Goal: Participate in discussion: Engage in conversation with other users on a specific topic

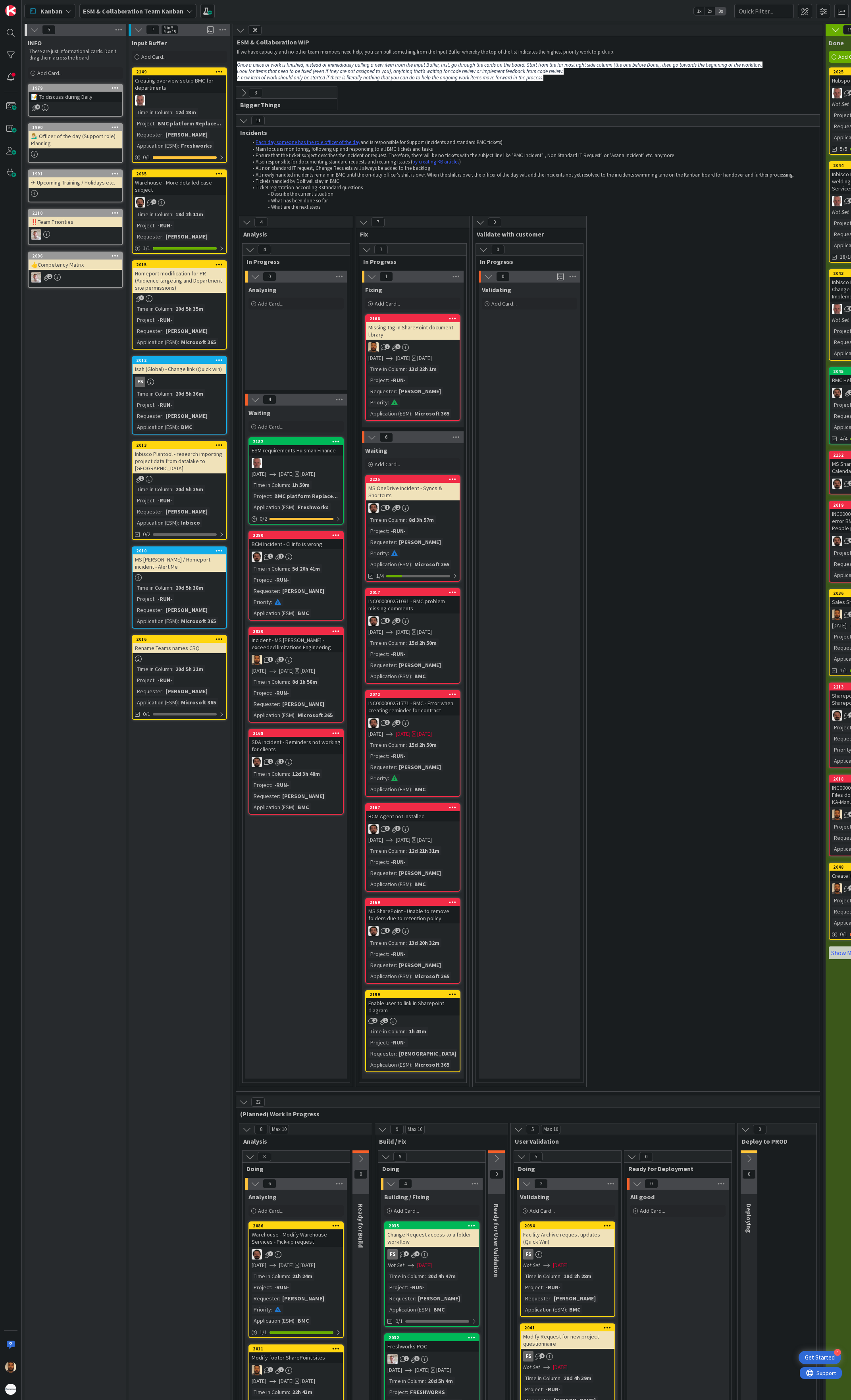
click at [442, 338] on div "Missing tag in SharePoint document library" at bounding box center [413, 331] width 94 height 17
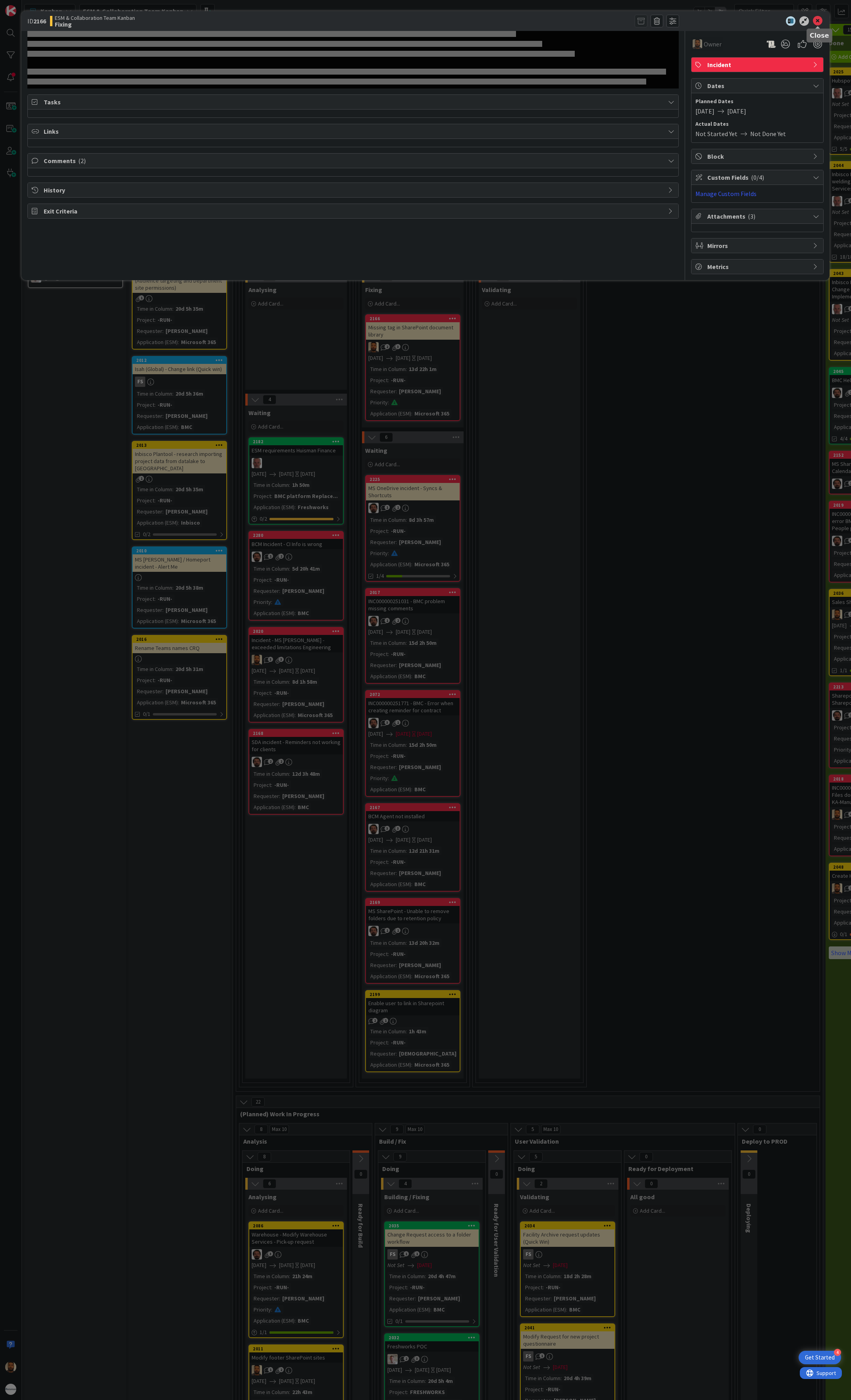
click at [816, 20] on icon at bounding box center [818, 21] width 10 height 10
click at [821, 19] on icon at bounding box center [818, 21] width 10 height 10
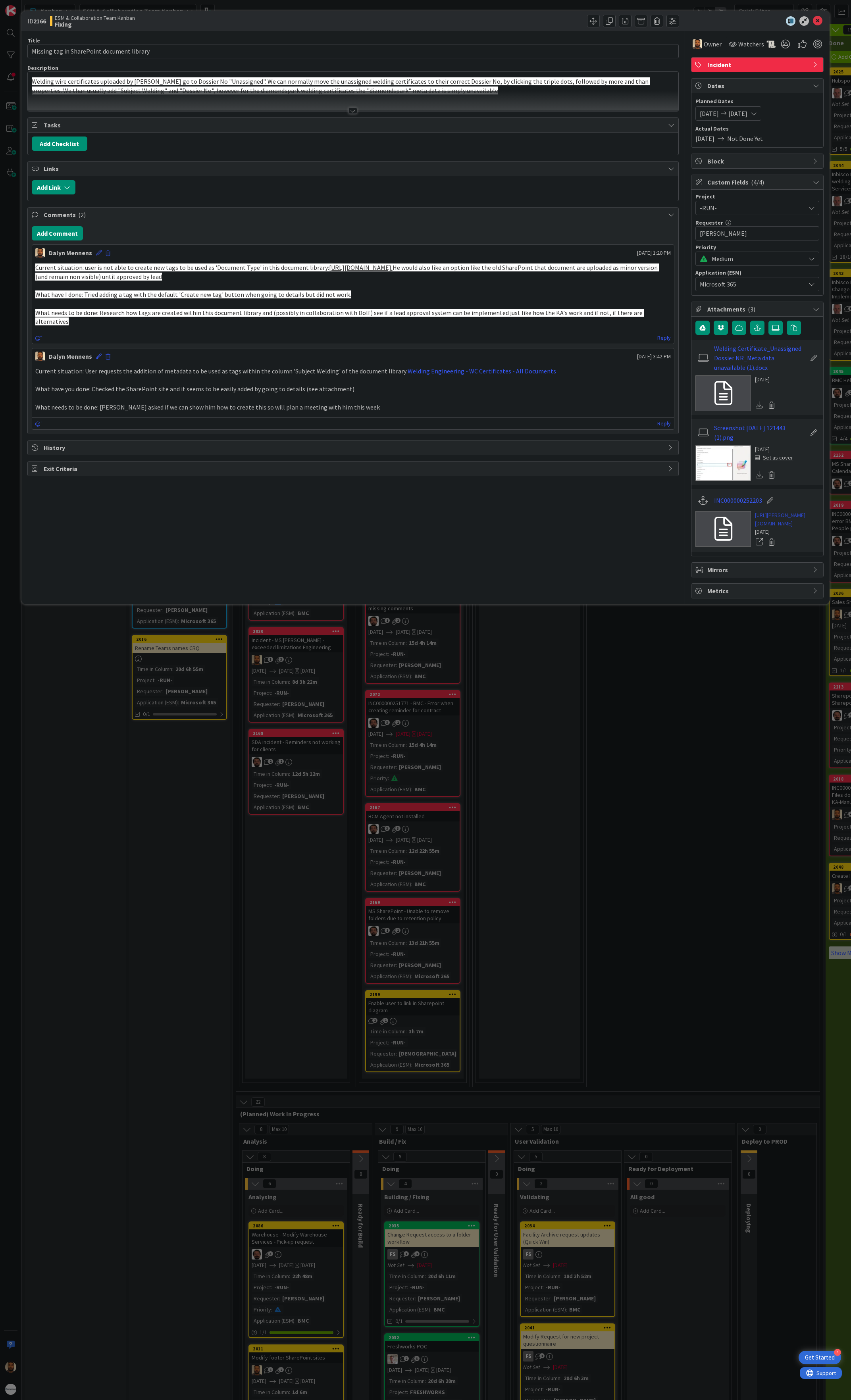
click at [784, 528] on link "https://huisman-smartit.onbmc.com/smartit/app/#/incident/AGGE78O8I4A50ATDFB80TD…" at bounding box center [787, 519] width 64 height 17
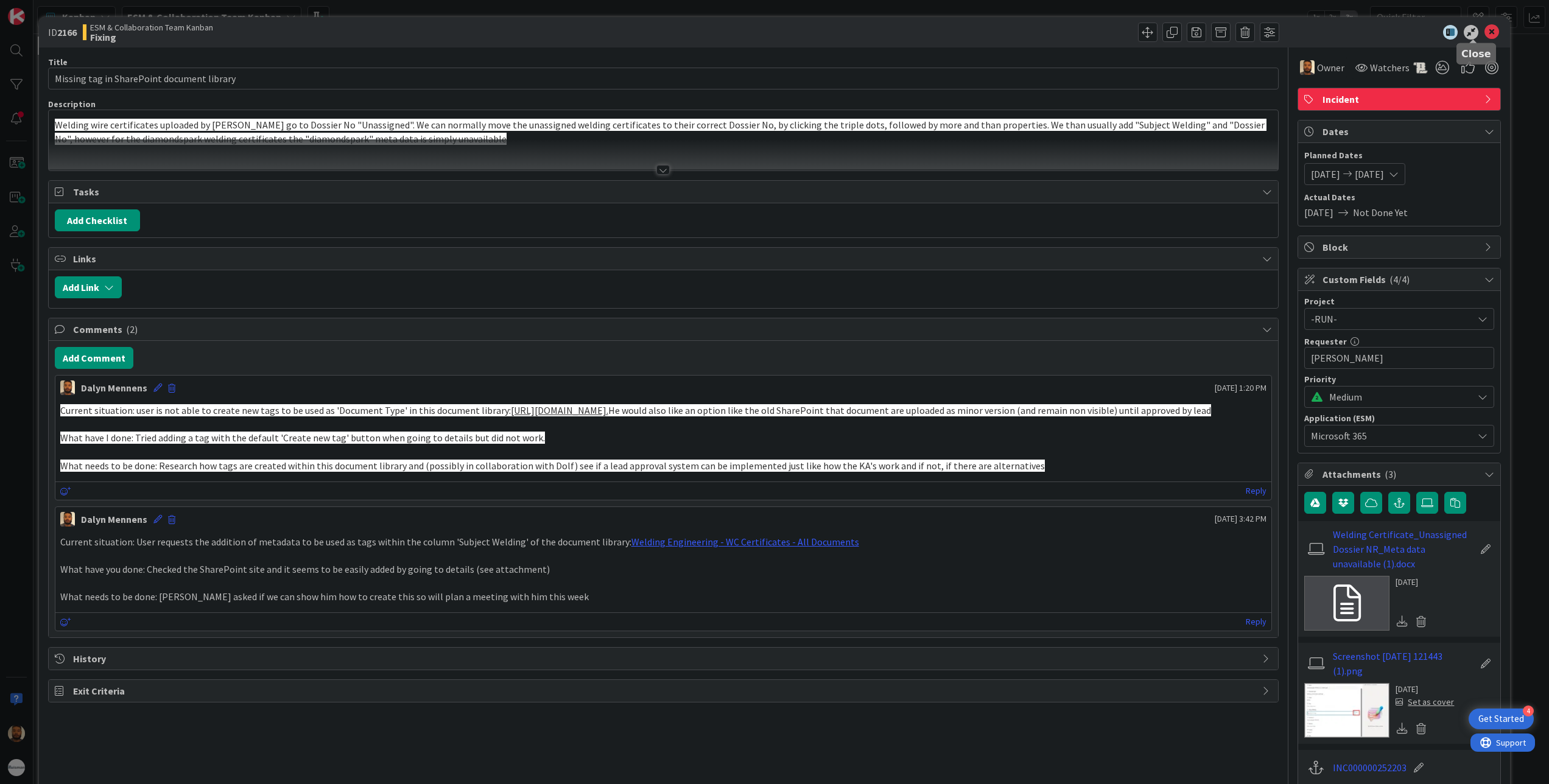
click at [1305, 33] on icon at bounding box center [1492, 33] width 15 height 15
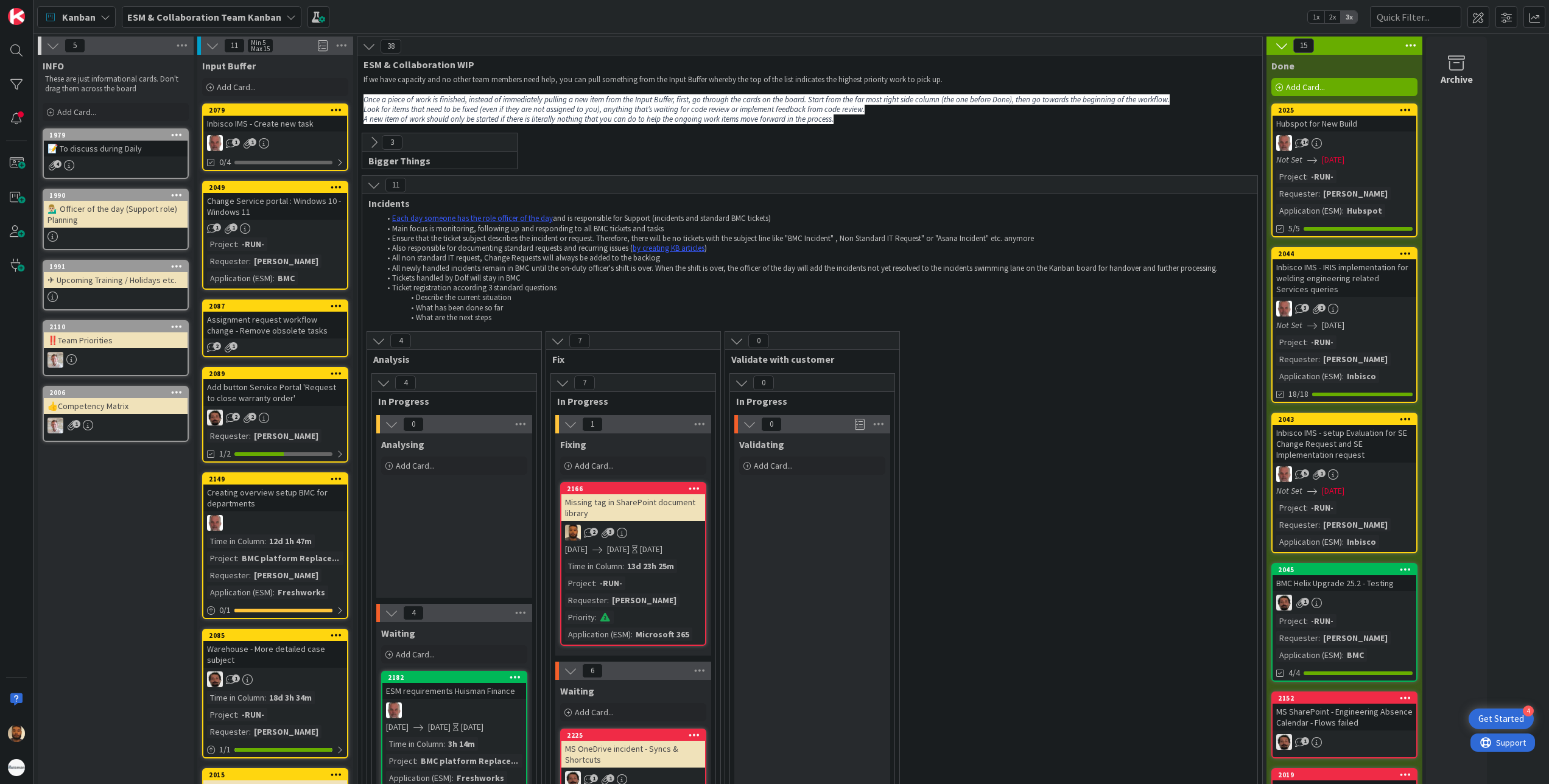
click at [653, 502] on div "Missing tag in SharePoint document library" at bounding box center [633, 508] width 143 height 27
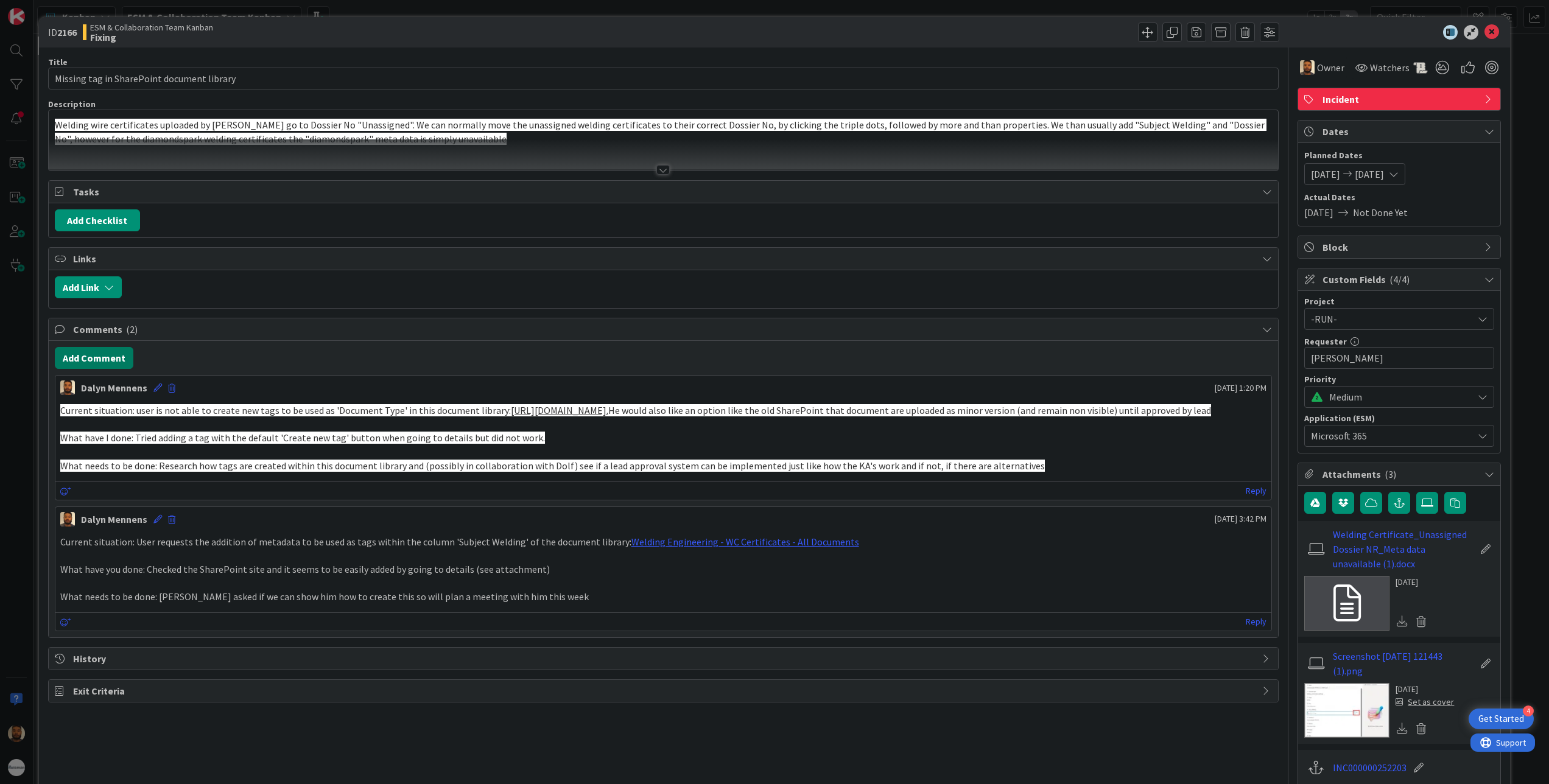
click at [113, 368] on button "Add Comment" at bounding box center [94, 358] width 78 height 22
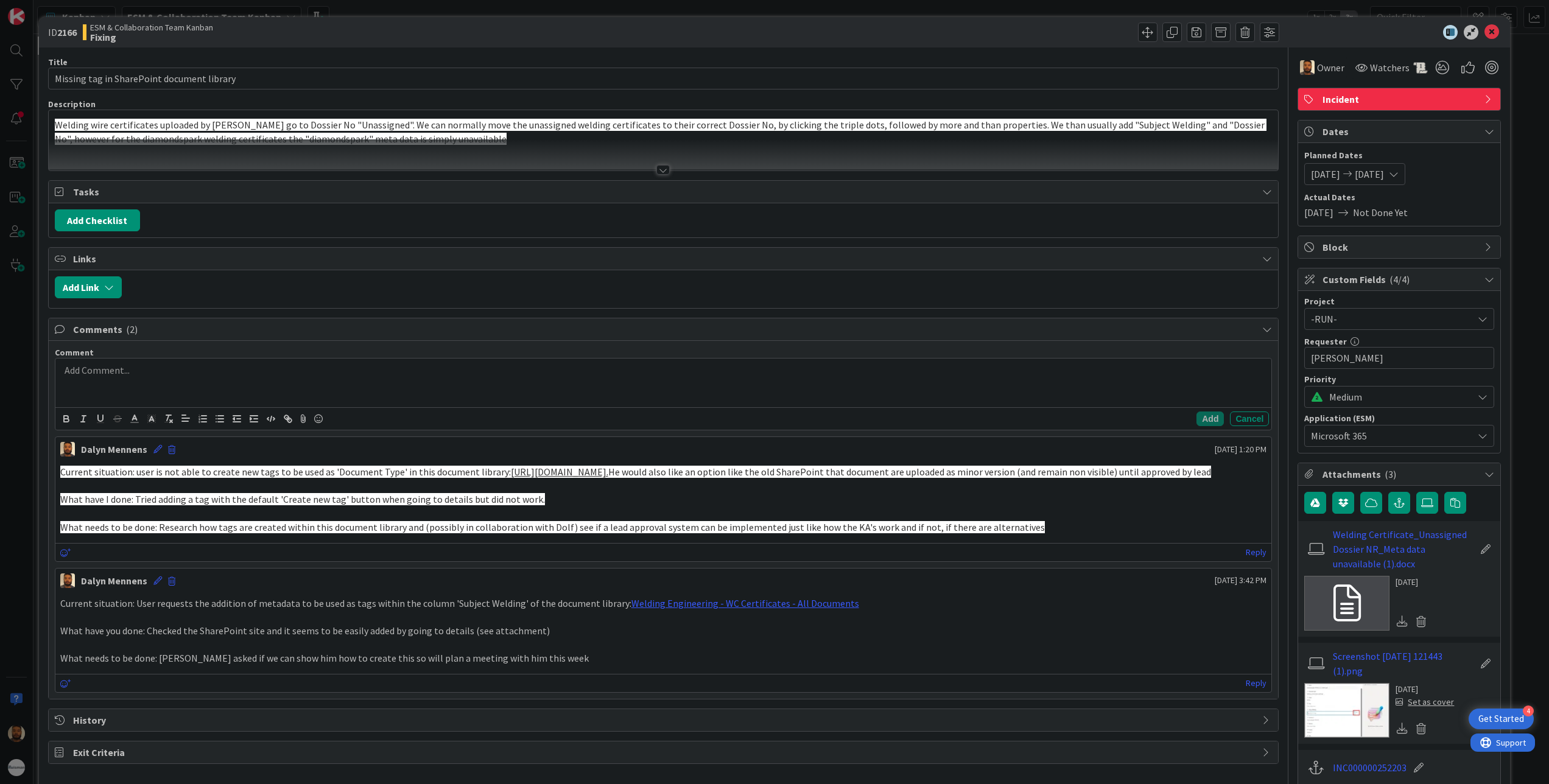
click at [260, 386] on div at bounding box center [663, 383] width 1217 height 48
click at [1247, 418] on button "Cancel" at bounding box center [1250, 420] width 39 height 15
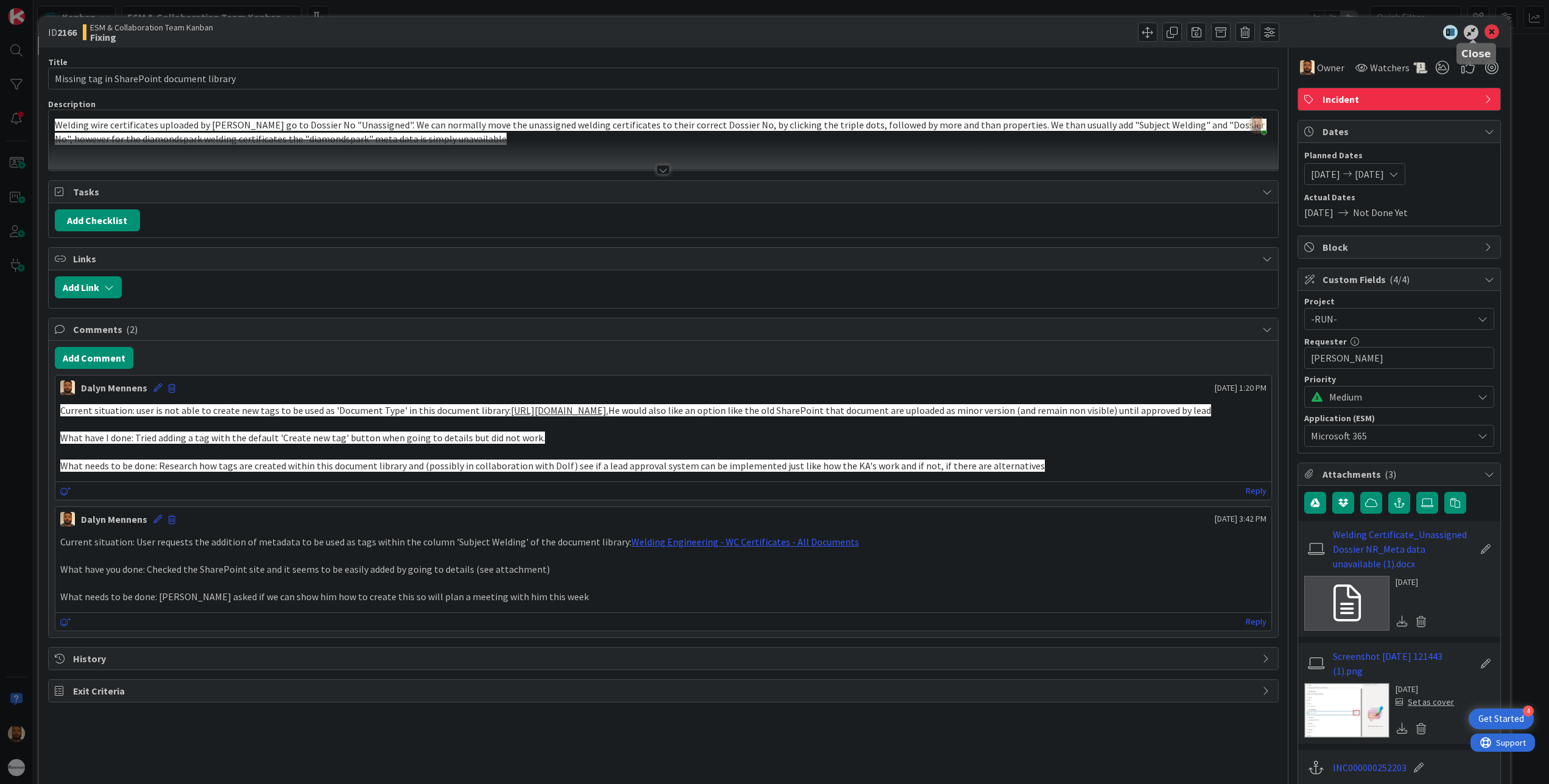
click at [1305, 32] on icon at bounding box center [1492, 33] width 15 height 15
